Goal: Information Seeking & Learning: Learn about a topic

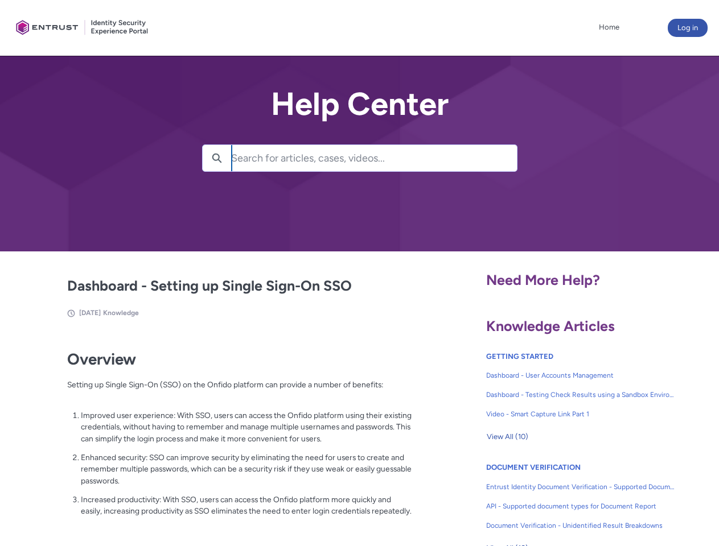
click at [217, 158] on lightning-primitive-icon "button" at bounding box center [217, 157] width 10 height 9
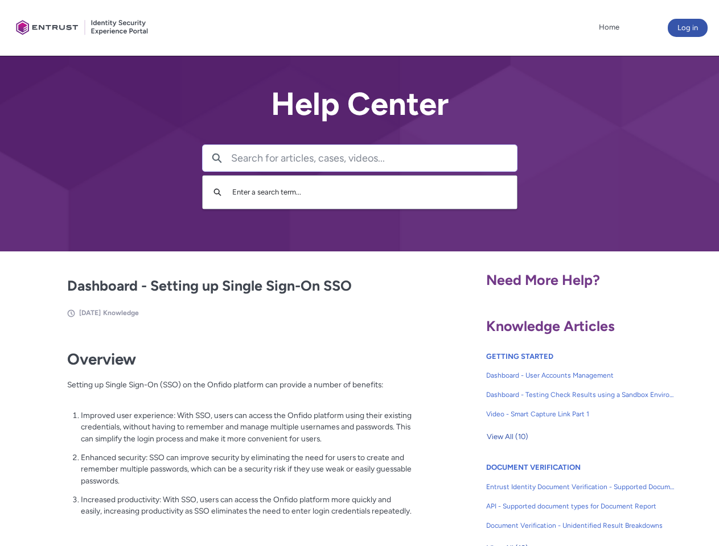
click at [218, 435] on p "Improved user experience: With SSO, users can access the Onfido platform using …" at bounding box center [246, 427] width 331 height 35
click at [507, 437] on span "View All (10)" at bounding box center [507, 436] width 42 height 17
click at [550, 498] on link "API - Supported document types for Document Report" at bounding box center [580, 506] width 189 height 19
